Goal: Task Accomplishment & Management: Complete application form

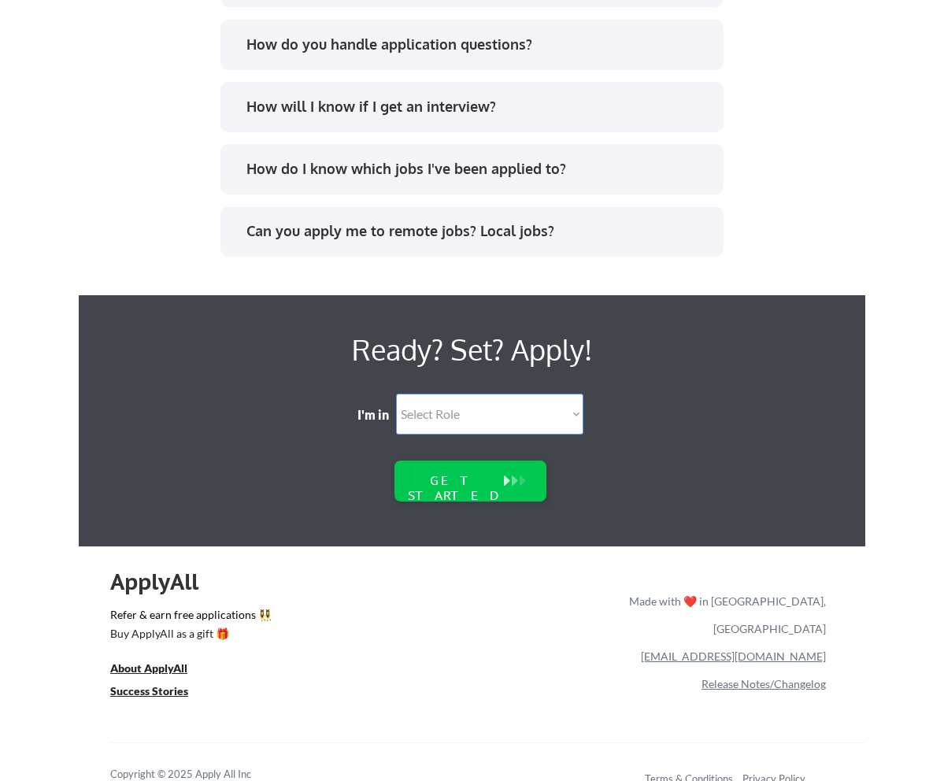
scroll to position [2126, 0]
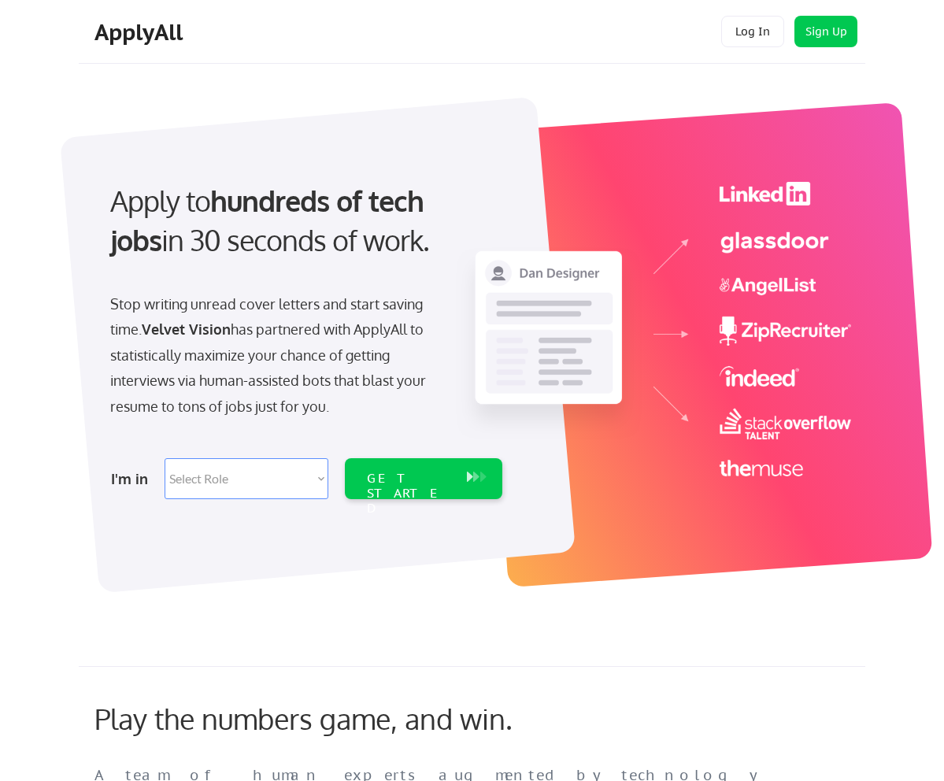
click at [773, 97] on div at bounding box center [472, 331] width 787 height 483
drag, startPoint x: 154, startPoint y: 34, endPoint x: 157, endPoint y: 14, distance: 19.9
click at [154, 34] on div "ApplyAll" at bounding box center [140, 32] width 93 height 27
